Goal: Navigation & Orientation: Go to known website

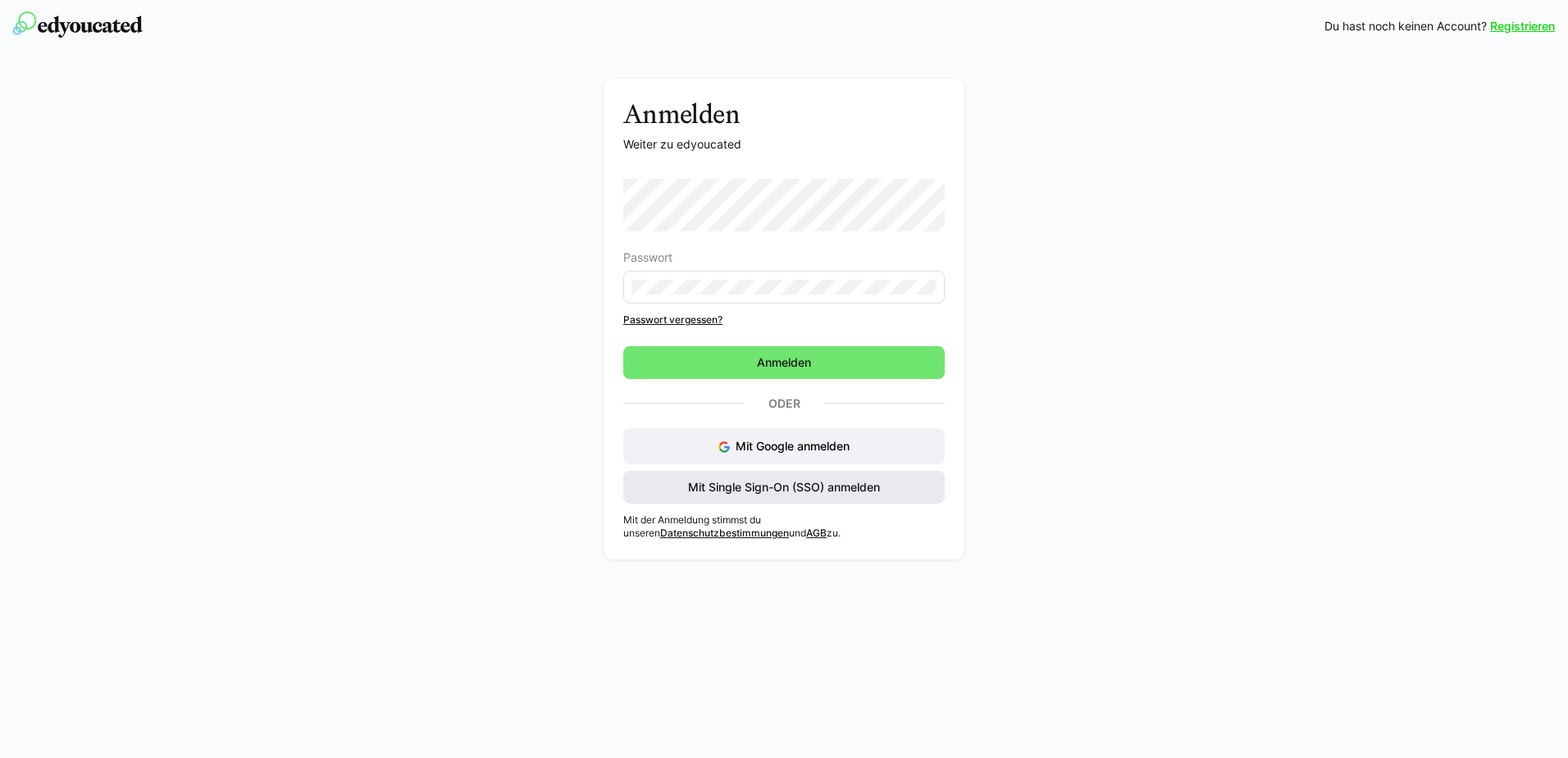
click at [716, 490] on span "Mit Single Sign-On (SSO) anmelden" at bounding box center [784, 487] width 197 height 16
click at [698, 489] on span "Mit Single Sign-On (SSO) anmelden" at bounding box center [784, 487] width 197 height 16
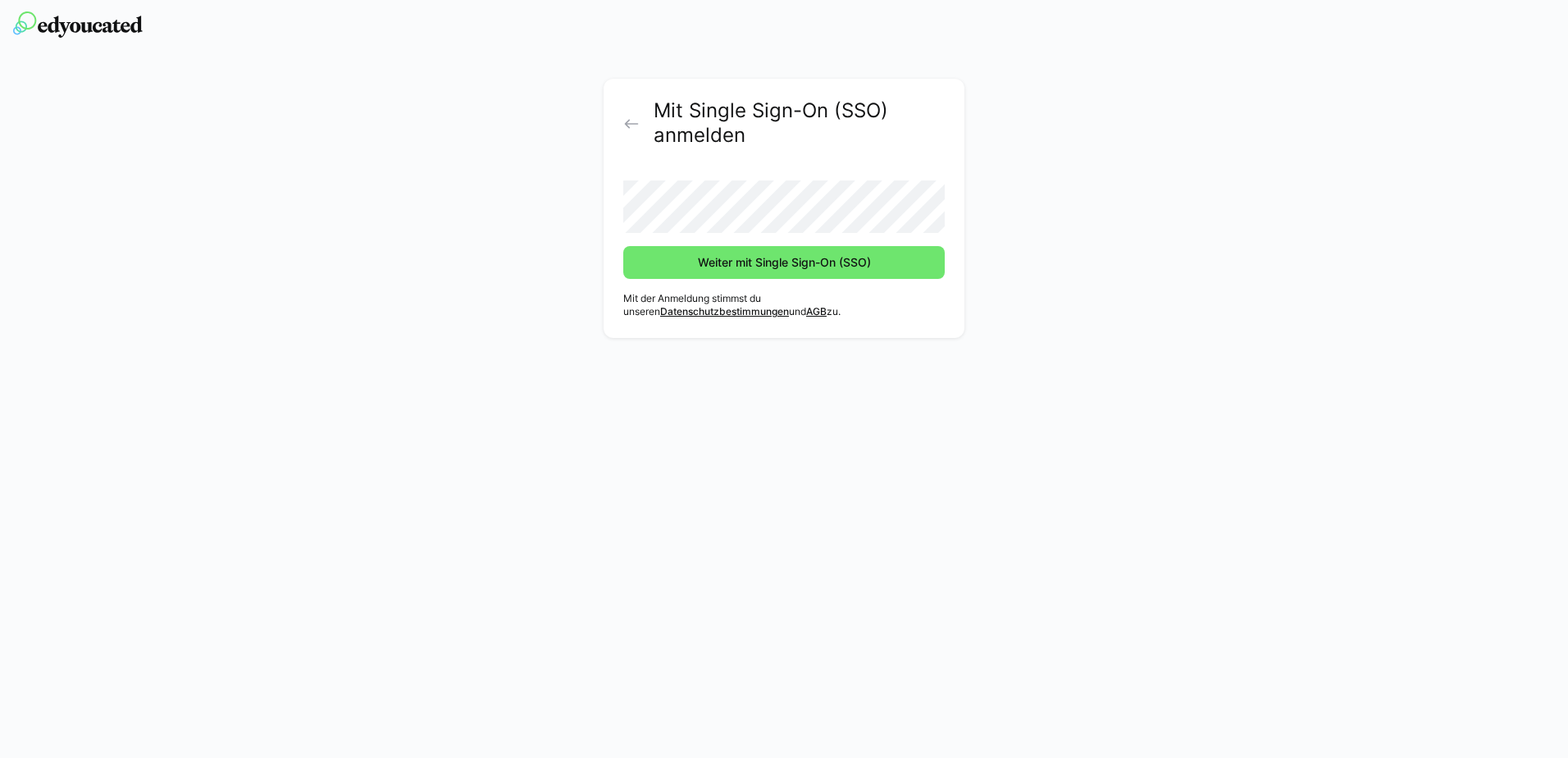
click at [522, 246] on div "Mit Single Sign-On (SSO) anmelden Weiter mit Single Sign-On (SSO) Mit der Anmel…" at bounding box center [784, 212] width 924 height 267
click at [687, 253] on span "Weiter mit Single Sign-On (SSO)" at bounding box center [784, 262] width 321 height 33
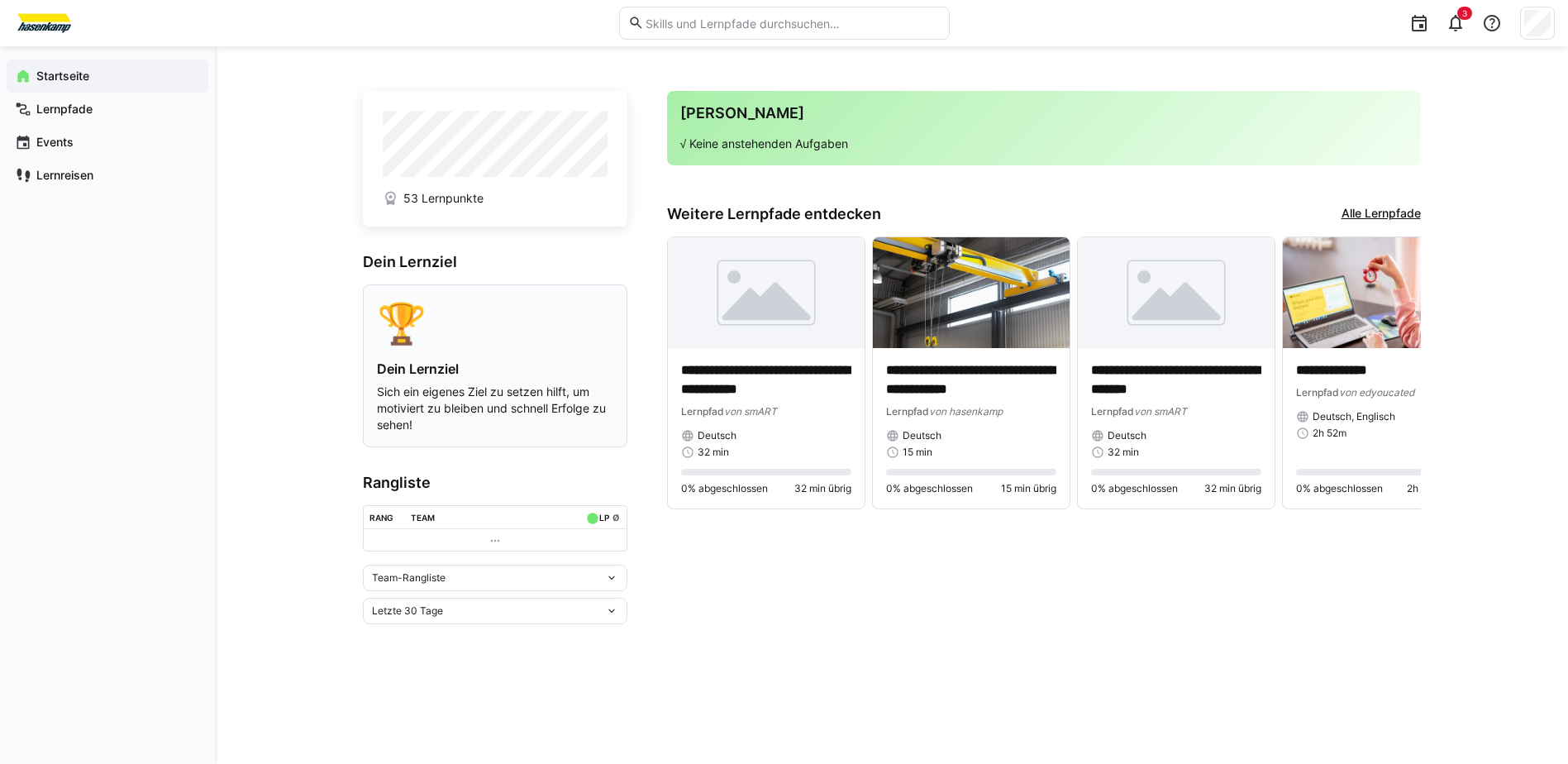
click at [443, 353] on div "🏆 Dein Lernziel Sich ein eigenes Ziel zu setzen hilft, um motiviert zu bleiben …" at bounding box center [495, 366] width 237 height 135
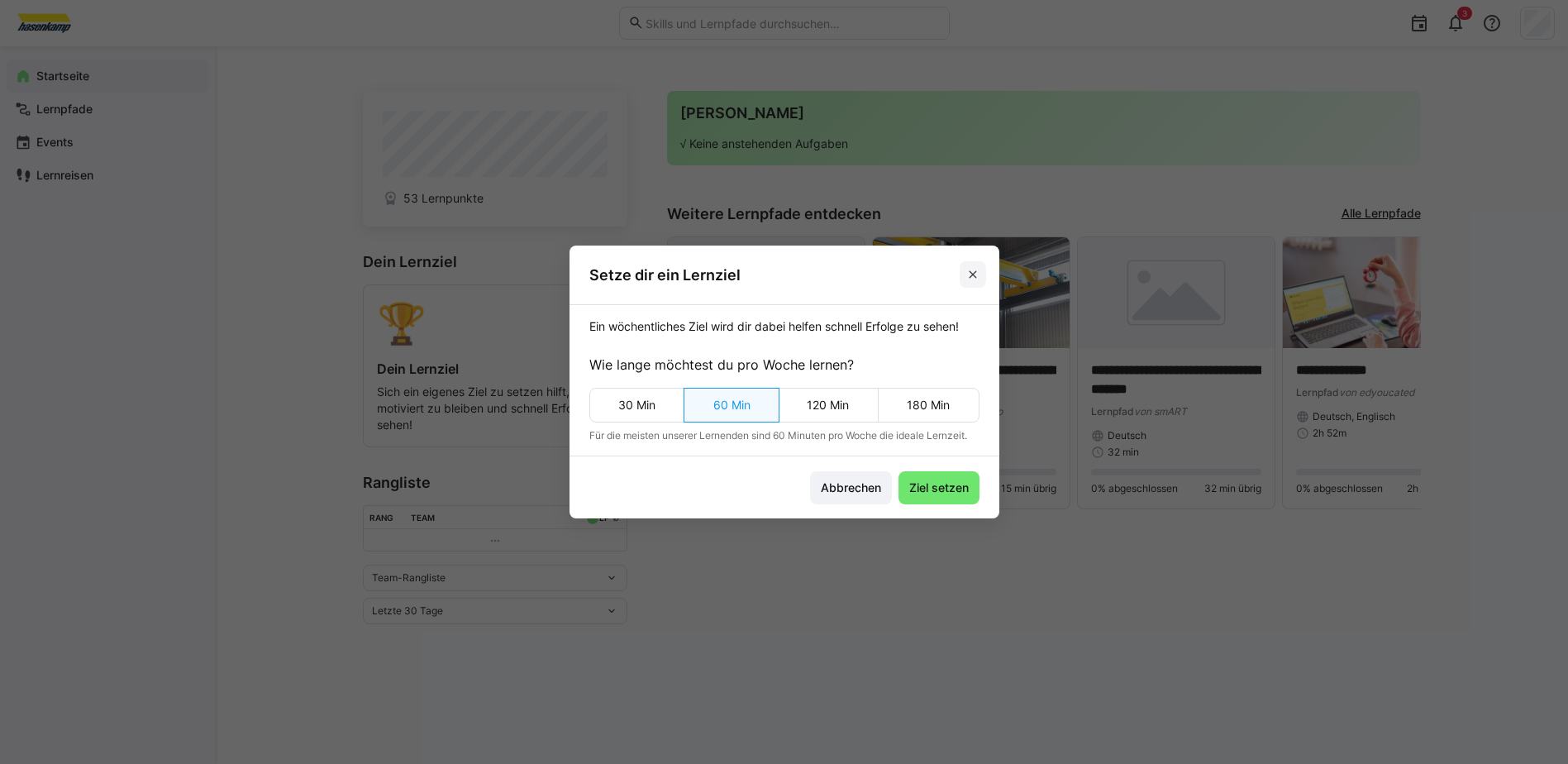
click at [972, 273] on eds-icon at bounding box center [972, 273] width 13 height 13
